Goal: Information Seeking & Learning: Understand process/instructions

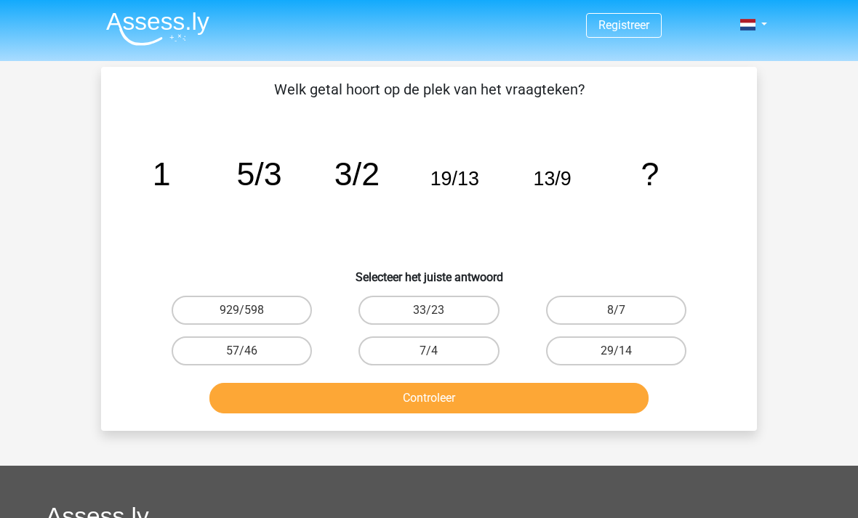
scroll to position [113, 0]
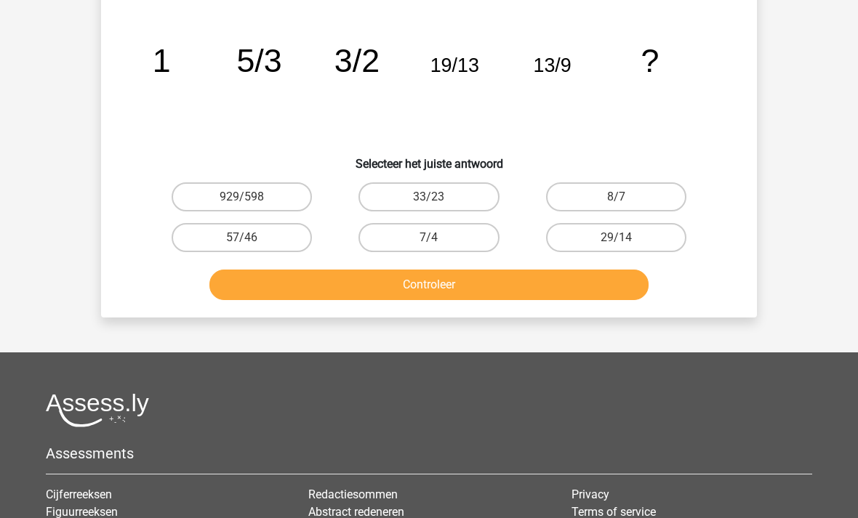
click at [1, 255] on div "Registreer Nederlands English" at bounding box center [429, 312] width 858 height 850
click at [405, 241] on label "7/4" at bounding box center [428, 237] width 140 height 29
click at [429, 241] on input "7/4" at bounding box center [433, 242] width 9 height 9
radio input "true"
click at [346, 286] on button "Controleer" at bounding box center [429, 285] width 440 height 31
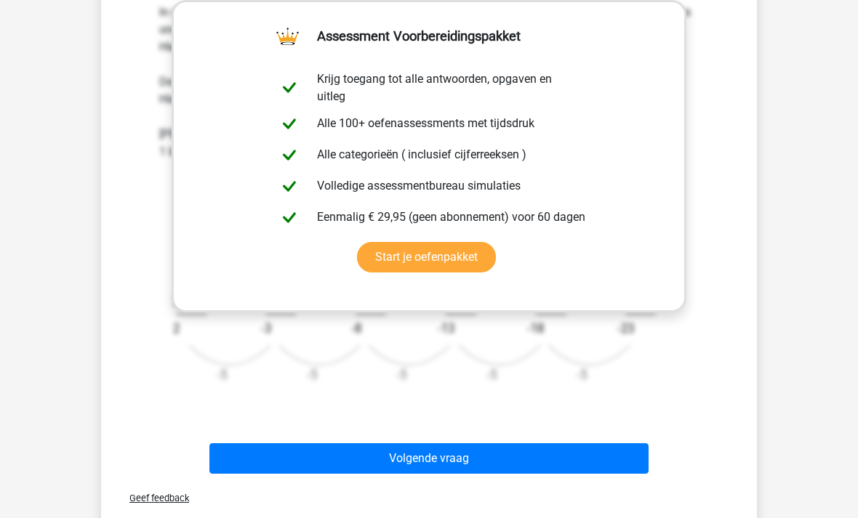
scroll to position [439, 0]
click at [290, 459] on button "Volgende vraag" at bounding box center [429, 459] width 440 height 31
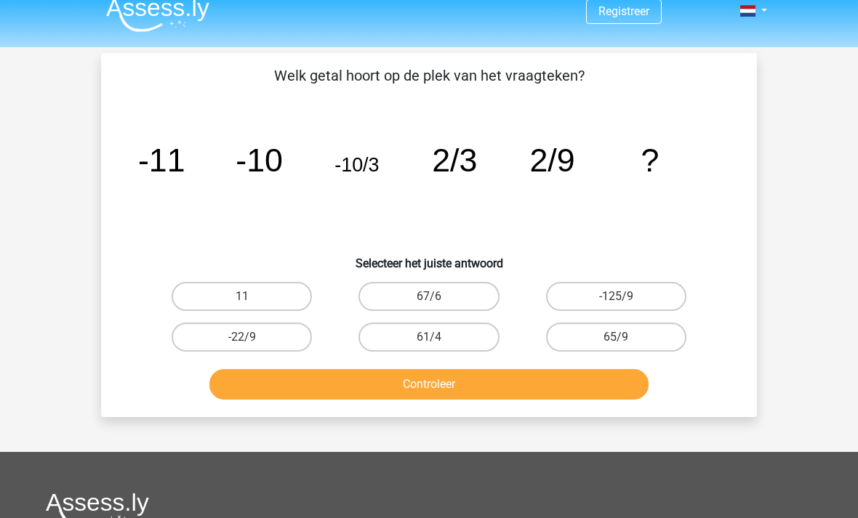
scroll to position [0, 0]
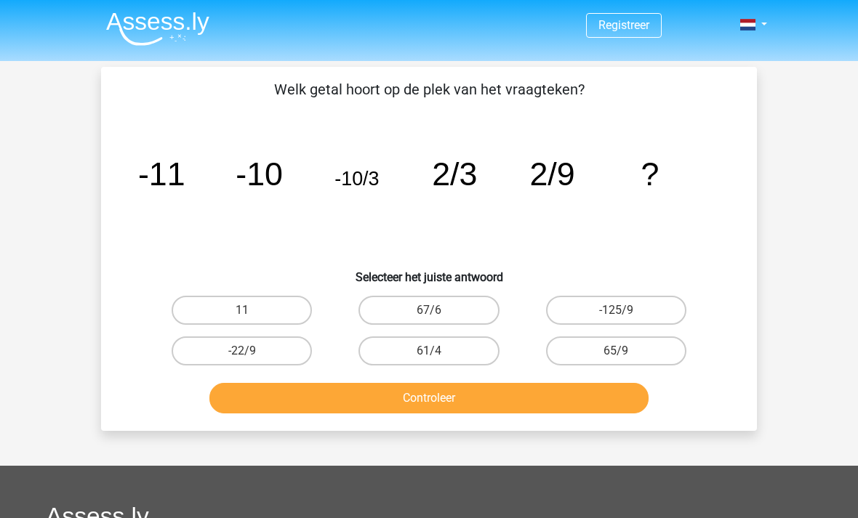
click at [214, 355] on label "-22/9" at bounding box center [242, 351] width 140 height 29
click at [242, 355] on input "-22/9" at bounding box center [246, 355] width 9 height 9
radio input "true"
click at [270, 398] on button "Controleer" at bounding box center [429, 398] width 440 height 31
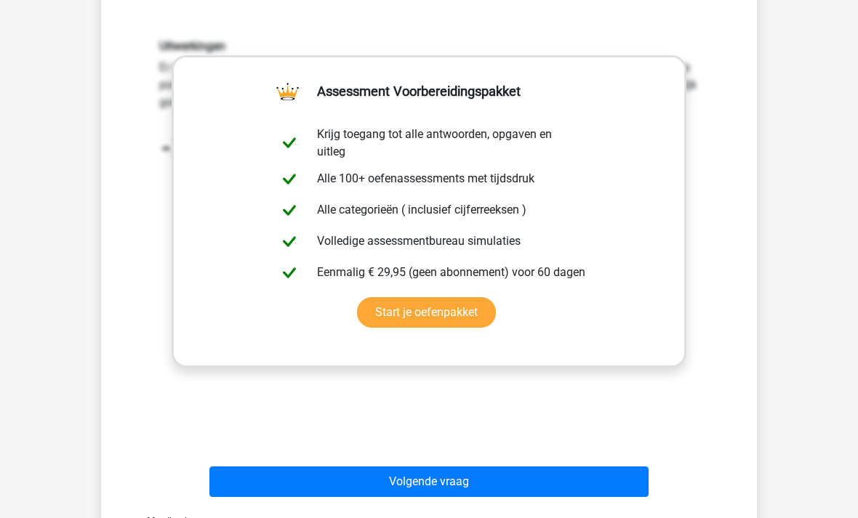
scroll to position [382, 0]
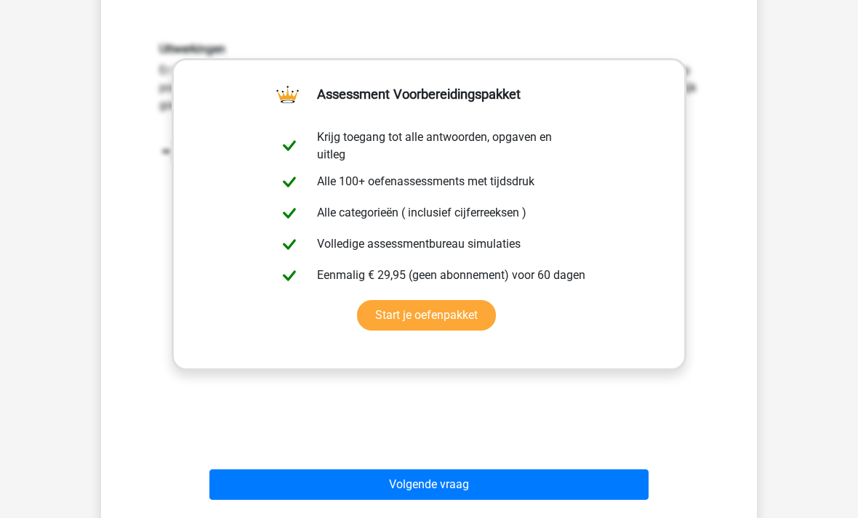
click at [267, 483] on button "Volgende vraag" at bounding box center [429, 485] width 440 height 31
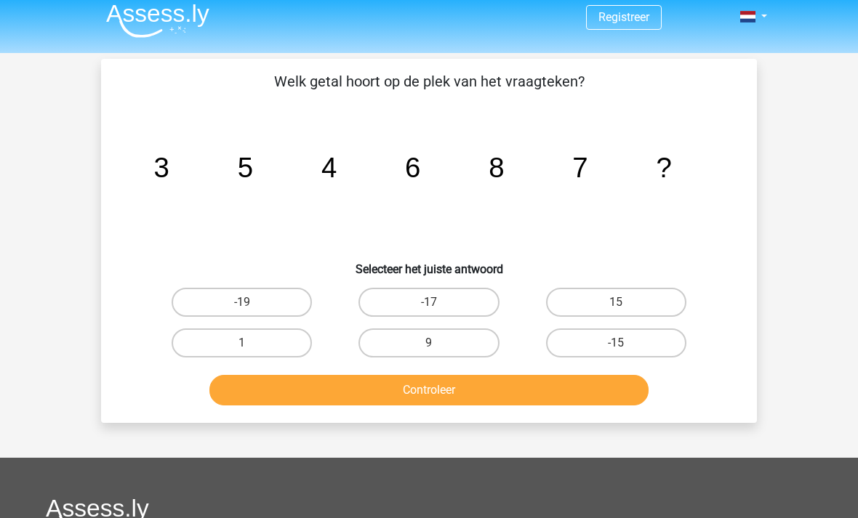
scroll to position [0, 0]
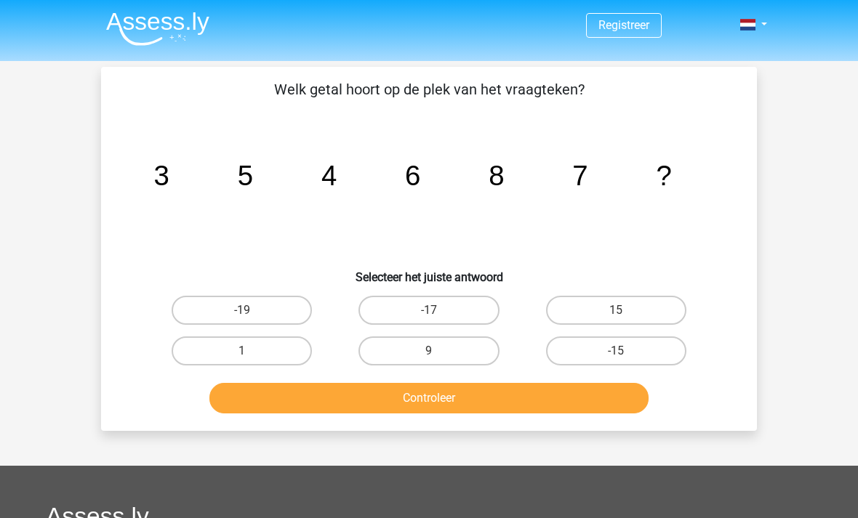
click at [650, 318] on label "15" at bounding box center [616, 310] width 140 height 29
click at [625, 318] on input "15" at bounding box center [620, 314] width 9 height 9
radio input "true"
click at [596, 403] on button "Controleer" at bounding box center [429, 398] width 440 height 31
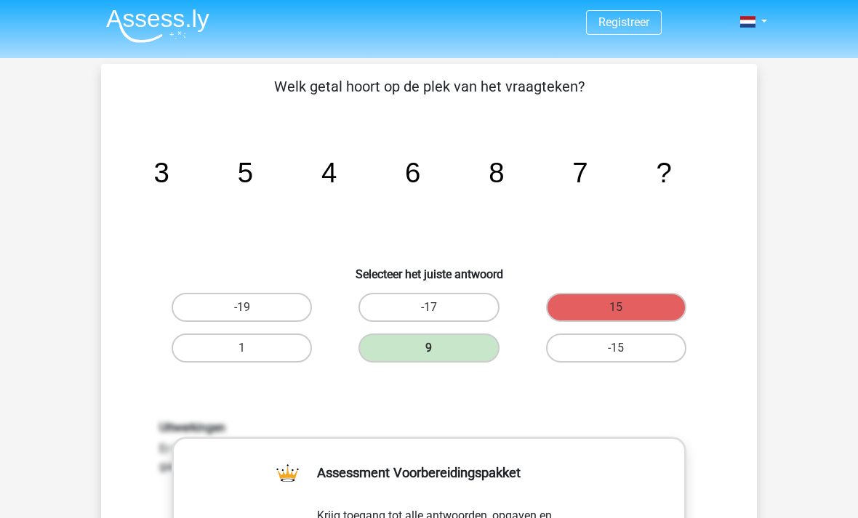
scroll to position [4, 0]
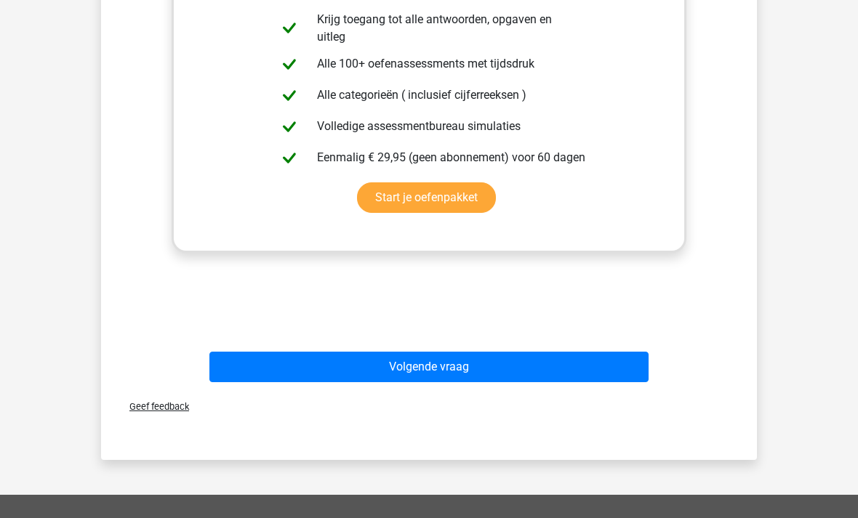
click at [305, 366] on button "Volgende vraag" at bounding box center [429, 367] width 440 height 31
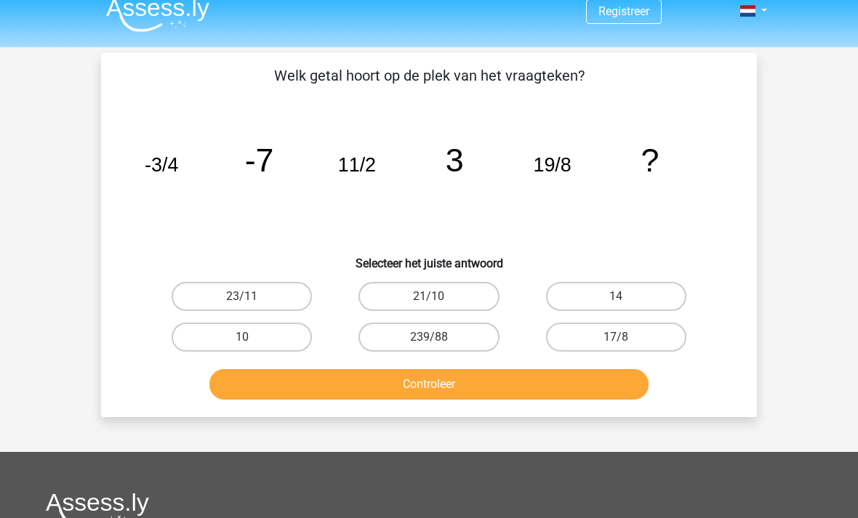
scroll to position [18, 0]
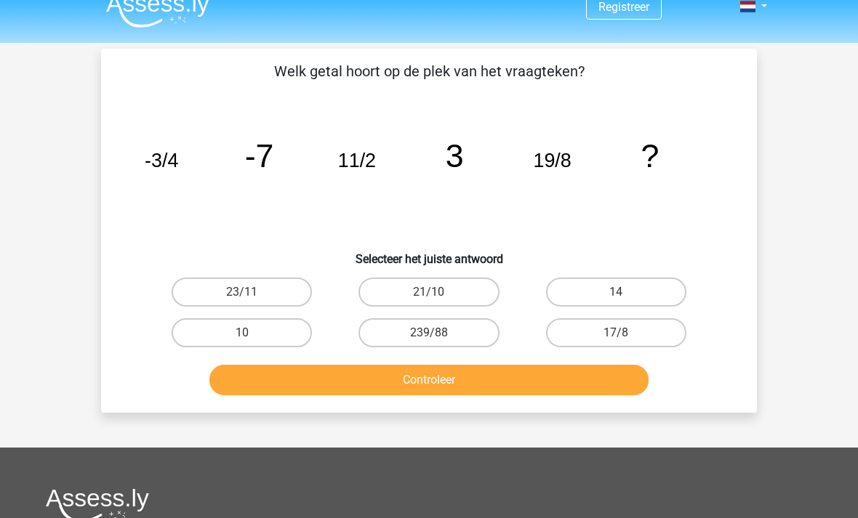
click at [596, 287] on label "14" at bounding box center [616, 292] width 140 height 29
click at [616, 292] on input "14" at bounding box center [620, 296] width 9 height 9
radio input "true"
click at [419, 375] on button "Controleer" at bounding box center [429, 380] width 440 height 31
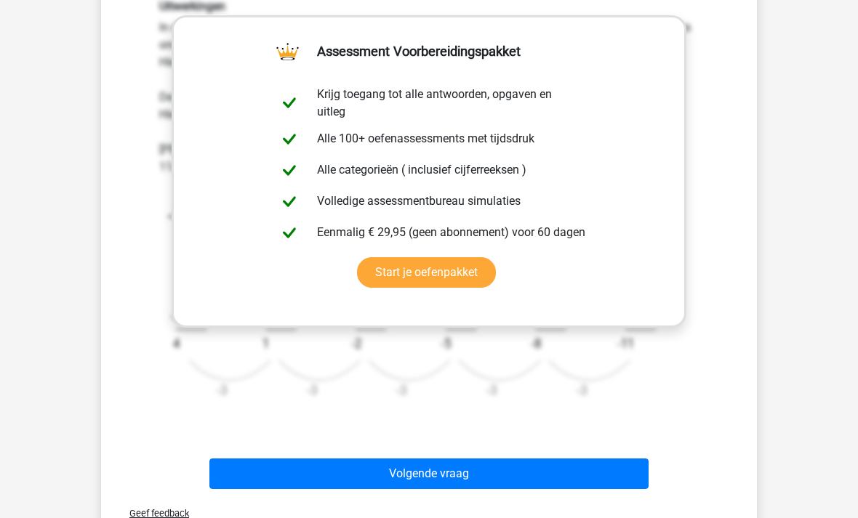
click at [318, 484] on button "Volgende vraag" at bounding box center [429, 474] width 440 height 31
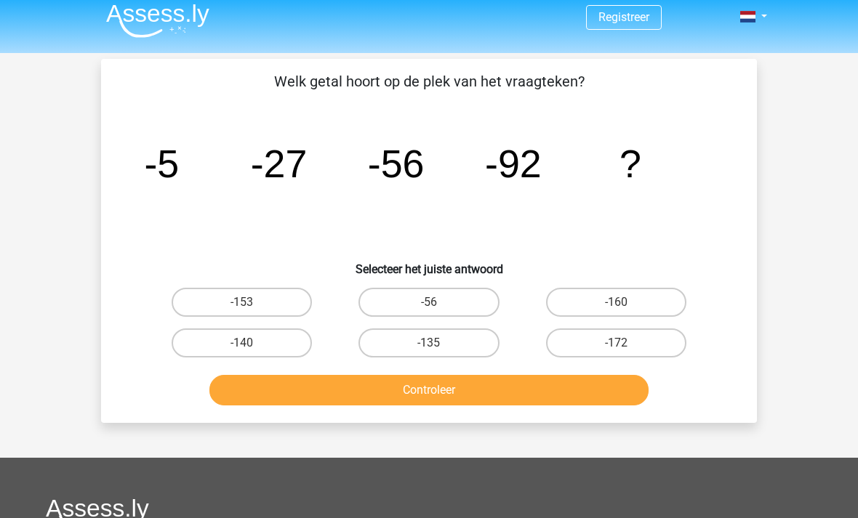
scroll to position [0, 0]
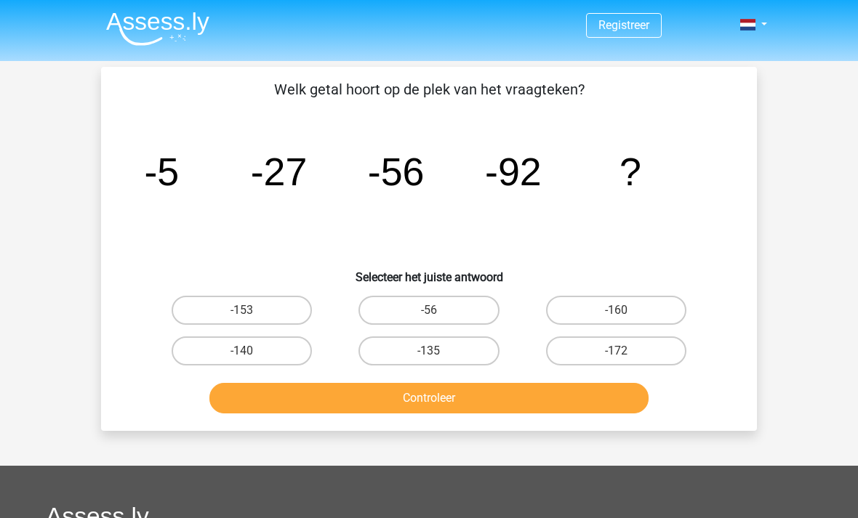
click at [398, 351] on label "-135" at bounding box center [428, 351] width 140 height 29
click at [429, 351] on input "-135" at bounding box center [433, 355] width 9 height 9
radio input "true"
click at [346, 403] on button "Controleer" at bounding box center [429, 398] width 440 height 31
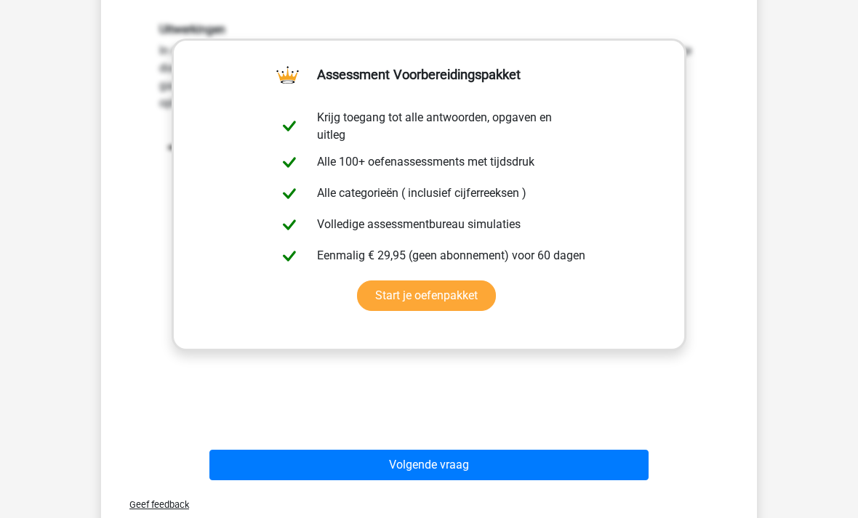
click at [291, 470] on button "Volgende vraag" at bounding box center [429, 466] width 440 height 31
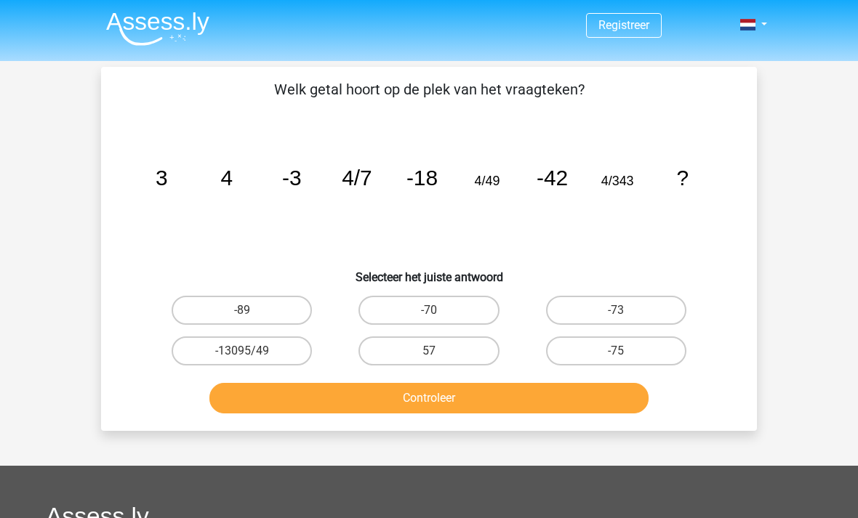
click at [417, 311] on label "-70" at bounding box center [428, 310] width 140 height 29
click at [429, 311] on input "-70" at bounding box center [433, 314] width 9 height 9
radio input "true"
click at [354, 406] on button "Controleer" at bounding box center [429, 398] width 440 height 31
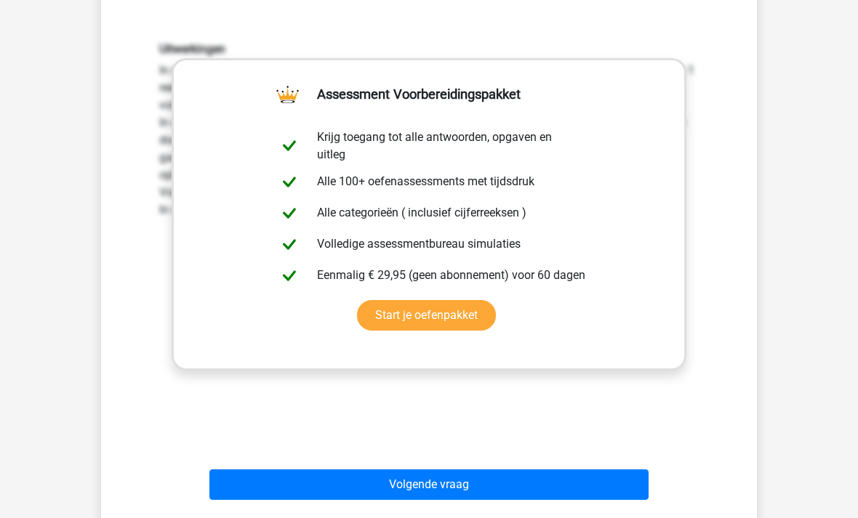
click at [285, 484] on button "Volgende vraag" at bounding box center [429, 485] width 440 height 31
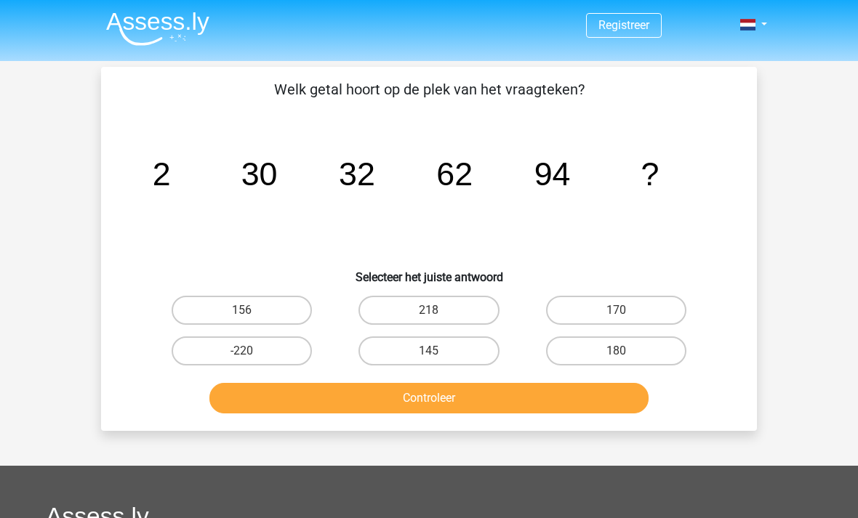
click at [243, 305] on label "156" at bounding box center [242, 310] width 140 height 29
click at [243, 310] on input "156" at bounding box center [246, 314] width 9 height 9
radio input "true"
click at [317, 406] on button "Controleer" at bounding box center [429, 398] width 440 height 31
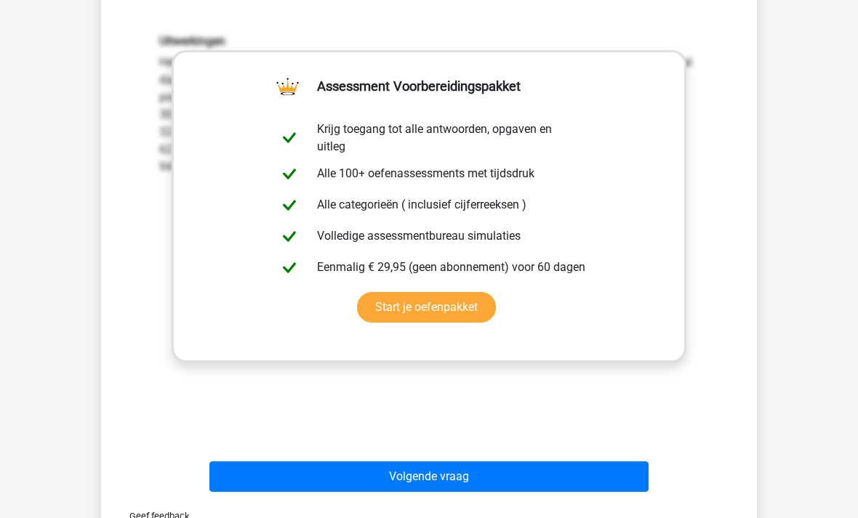
click at [298, 480] on button "Volgende vraag" at bounding box center [429, 477] width 440 height 31
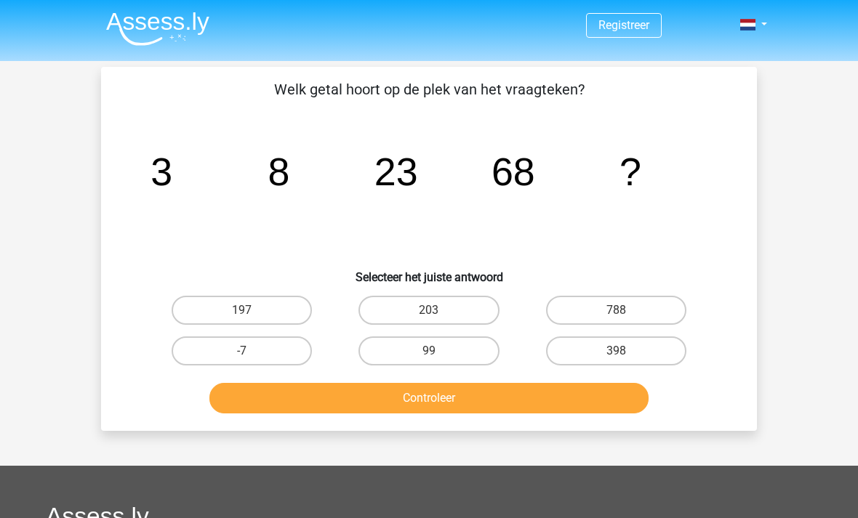
click at [401, 309] on label "203" at bounding box center [428, 310] width 140 height 29
click at [429, 310] on input "203" at bounding box center [433, 314] width 9 height 9
radio input "true"
click at [350, 406] on button "Controleer" at bounding box center [429, 398] width 440 height 31
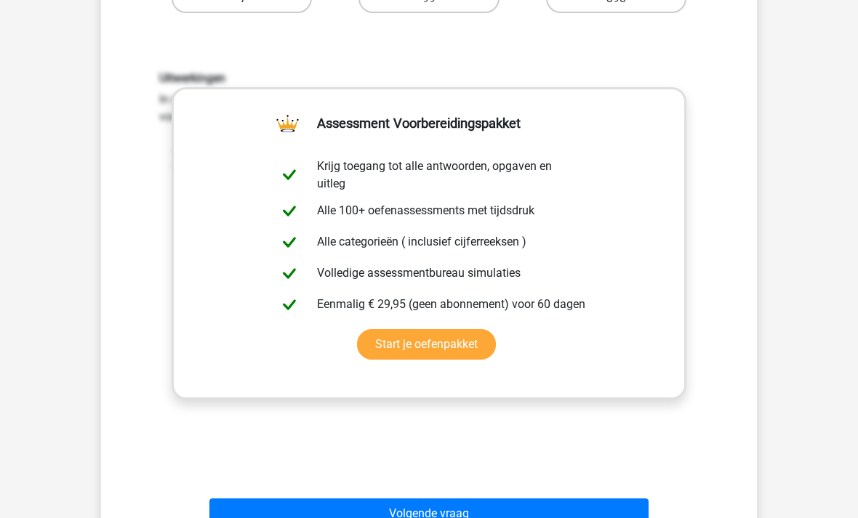
click at [286, 515] on button "Volgende vraag" at bounding box center [429, 514] width 440 height 31
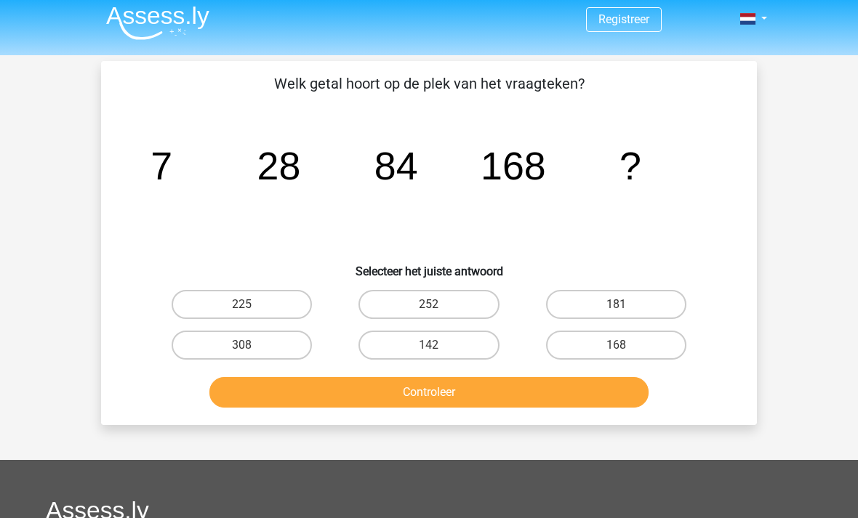
scroll to position [4, 0]
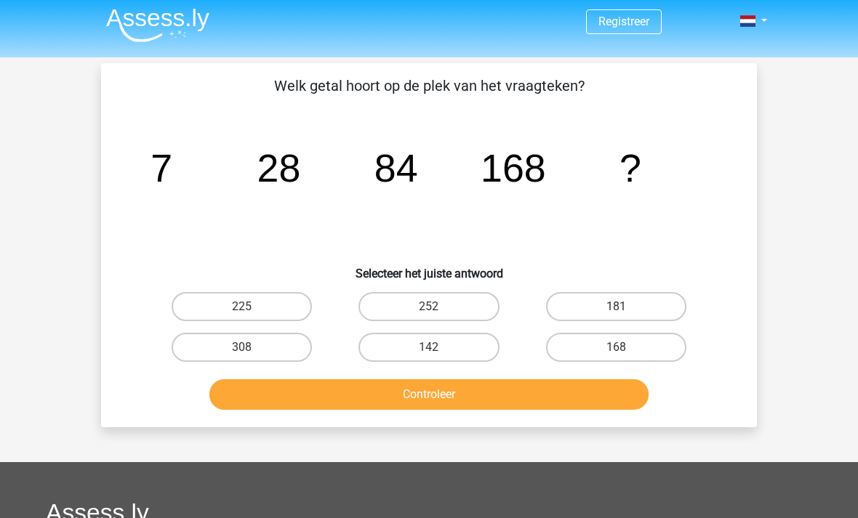
click at [632, 337] on label "168" at bounding box center [616, 347] width 140 height 29
click at [625, 347] on input "168" at bounding box center [620, 351] width 9 height 9
radio input "true"
click at [443, 393] on button "Controleer" at bounding box center [429, 394] width 440 height 31
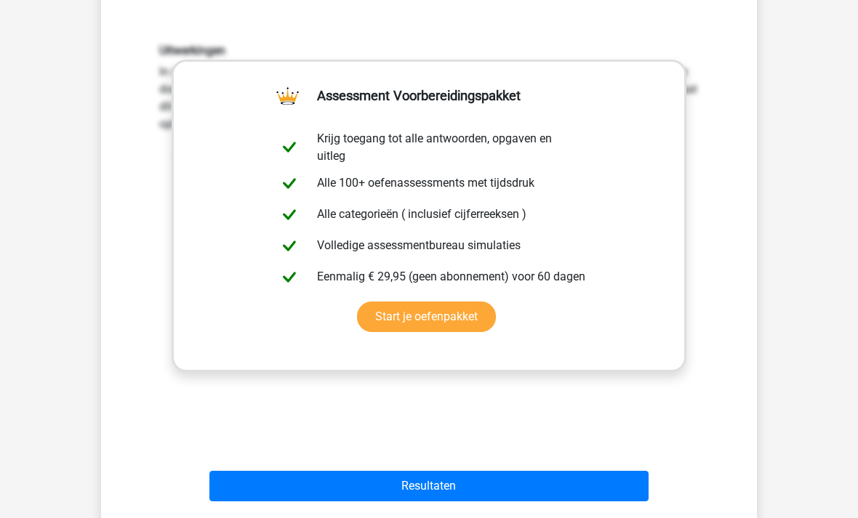
scroll to position [379, 0]
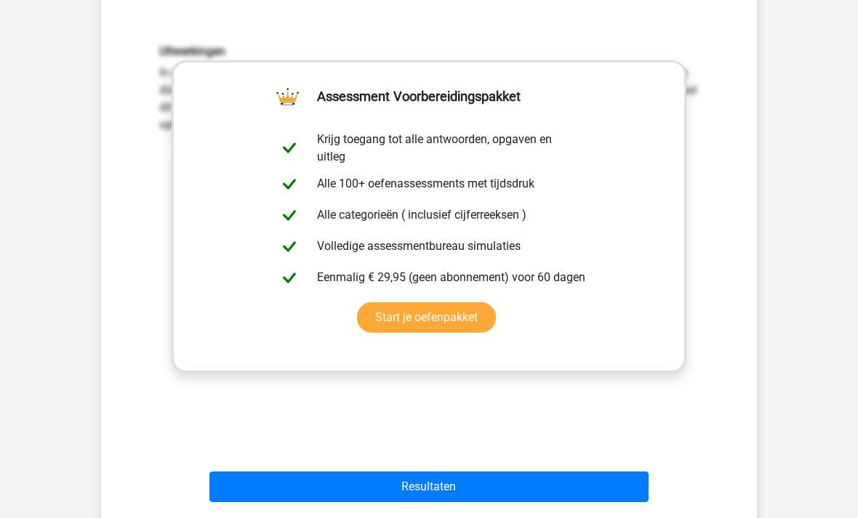
click at [308, 494] on button "Resultaten" at bounding box center [429, 487] width 440 height 31
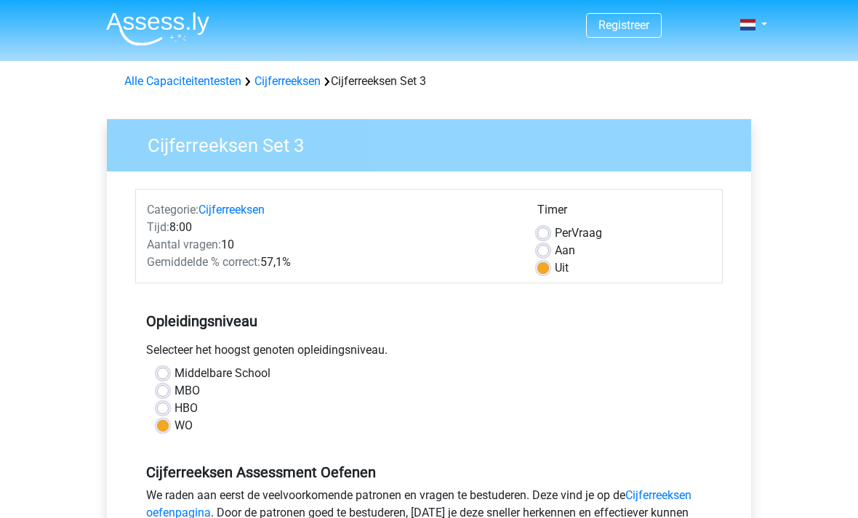
click at [292, 77] on link "Cijferreeksen" at bounding box center [287, 81] width 66 height 14
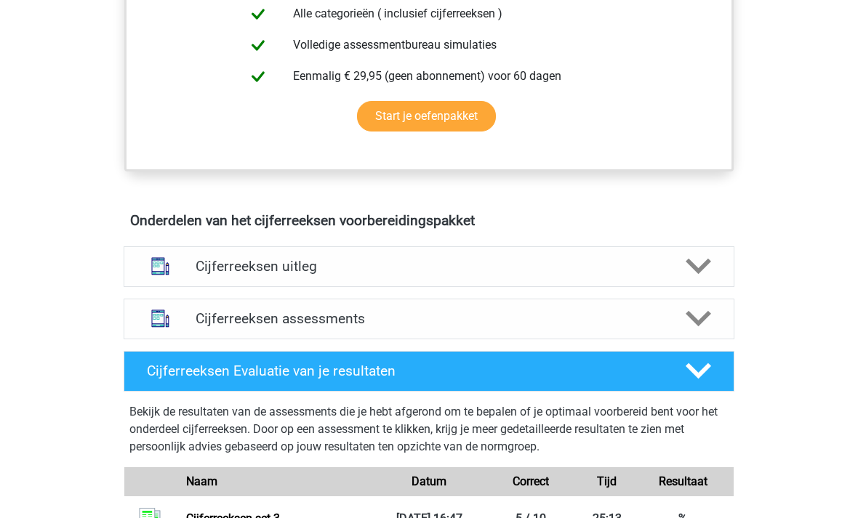
scroll to position [667, 0]
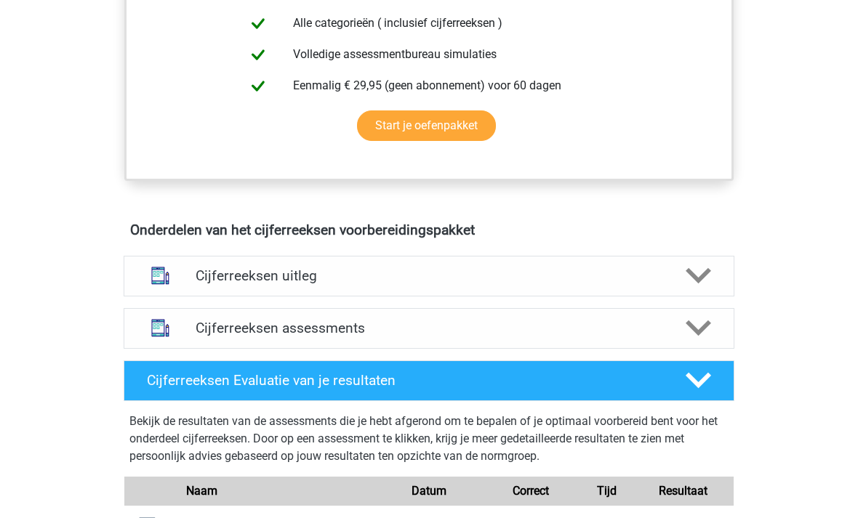
click at [220, 284] on h4 "Cijferreeksen uitleg" at bounding box center [429, 275] width 467 height 17
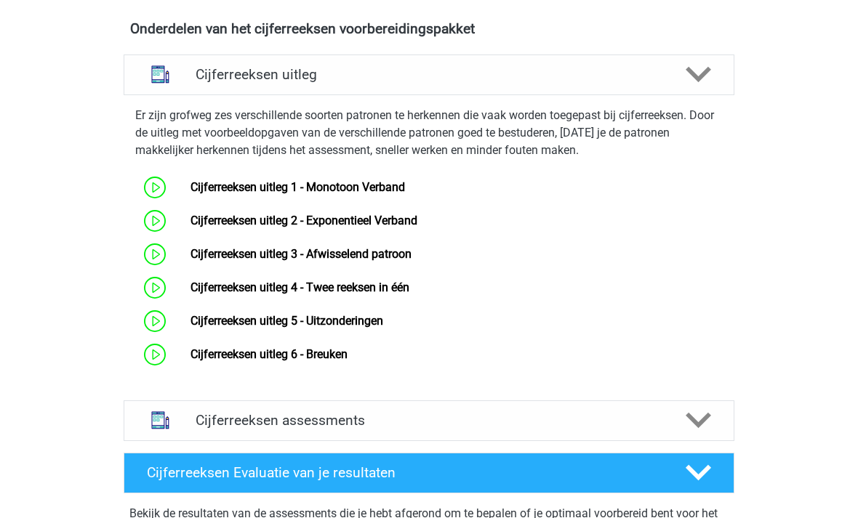
scroll to position [869, 0]
click at [224, 361] on link "Cijferreeksen uitleg 6 - Breuken" at bounding box center [268, 354] width 157 height 14
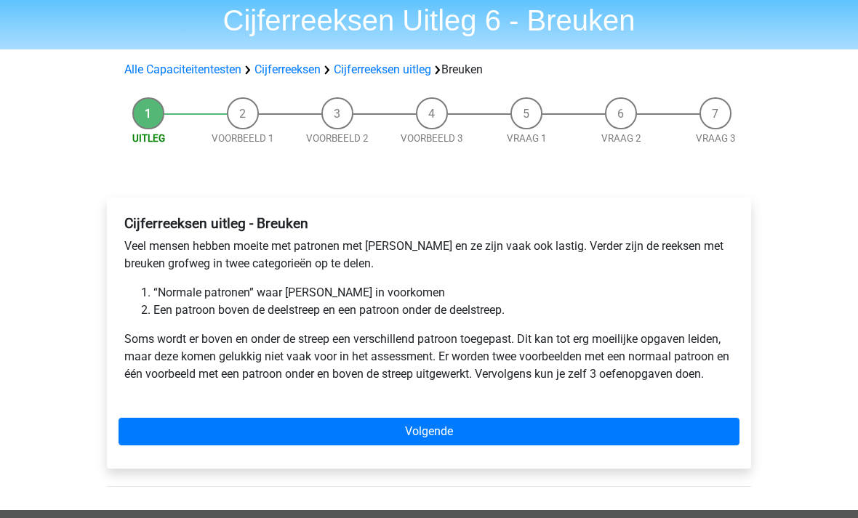
scroll to position [71, 0]
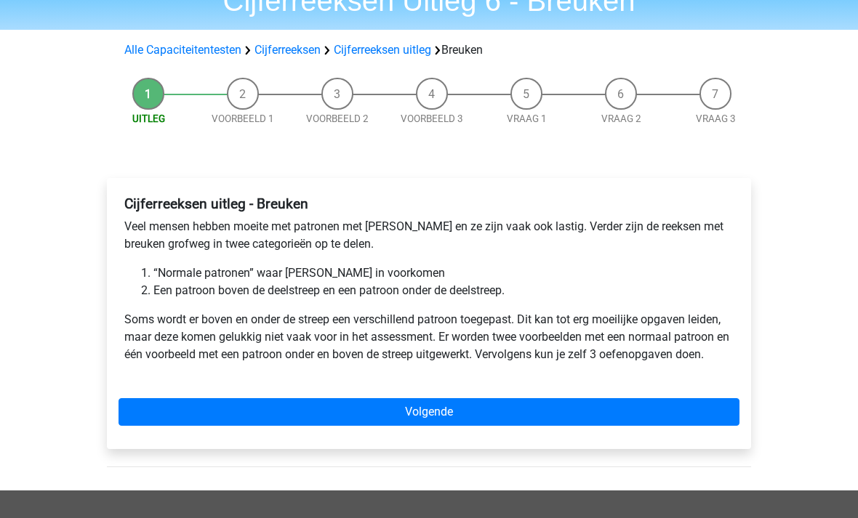
click at [207, 418] on link "Volgende" at bounding box center [428, 413] width 621 height 28
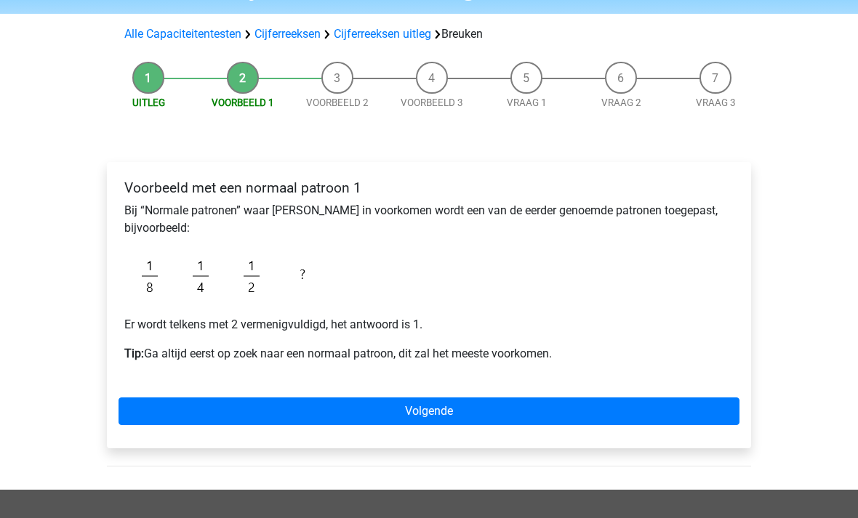
scroll to position [88, 0]
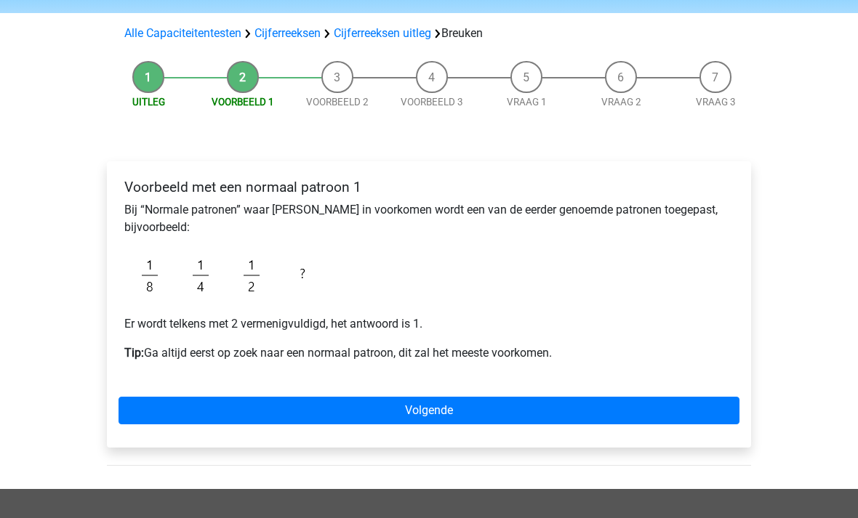
click at [193, 414] on link "Volgende" at bounding box center [428, 412] width 621 height 28
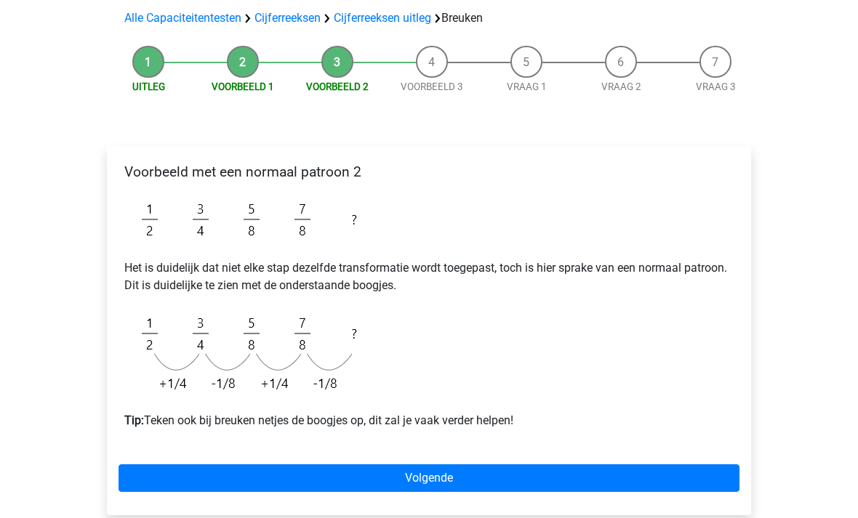
scroll to position [103, 0]
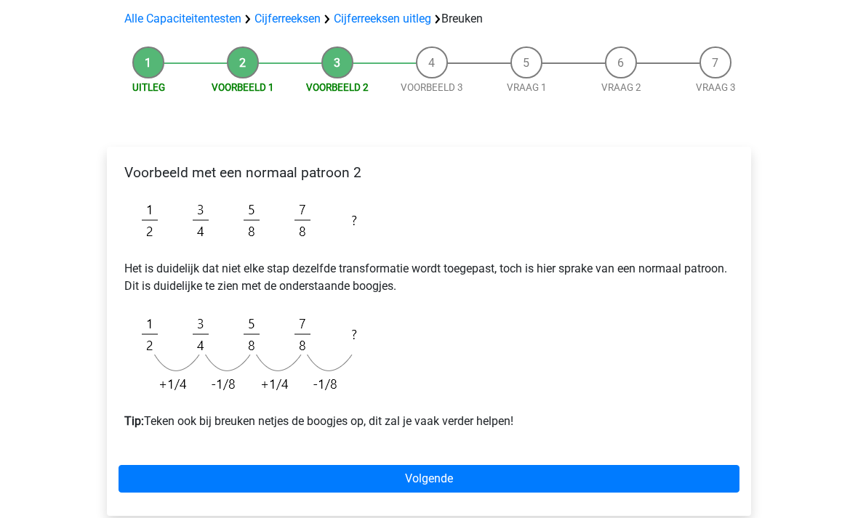
click at [243, 478] on link "Volgende" at bounding box center [428, 479] width 621 height 28
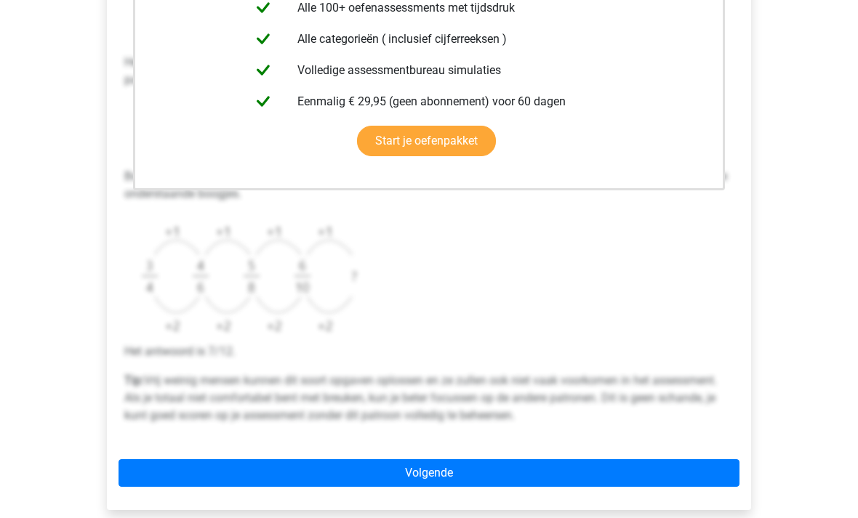
scroll to position [411, 0]
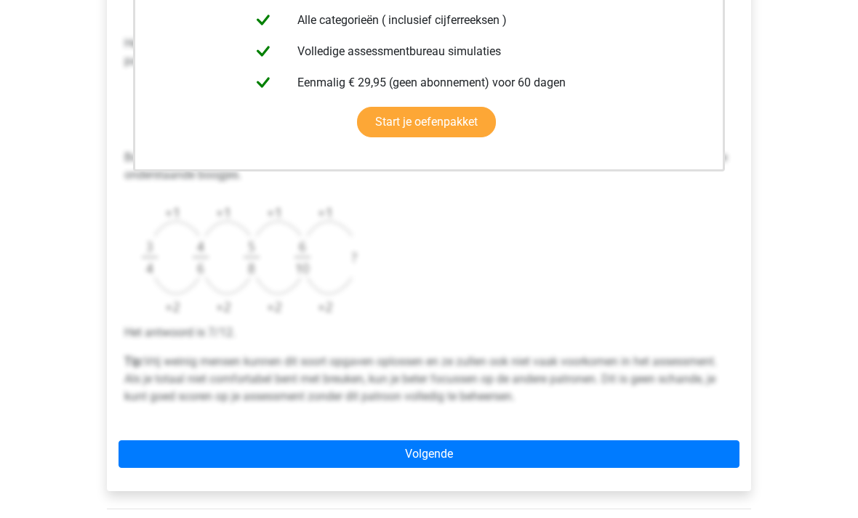
click at [200, 452] on link "Volgende" at bounding box center [428, 454] width 621 height 28
